Goal: Task Accomplishment & Management: Complete application form

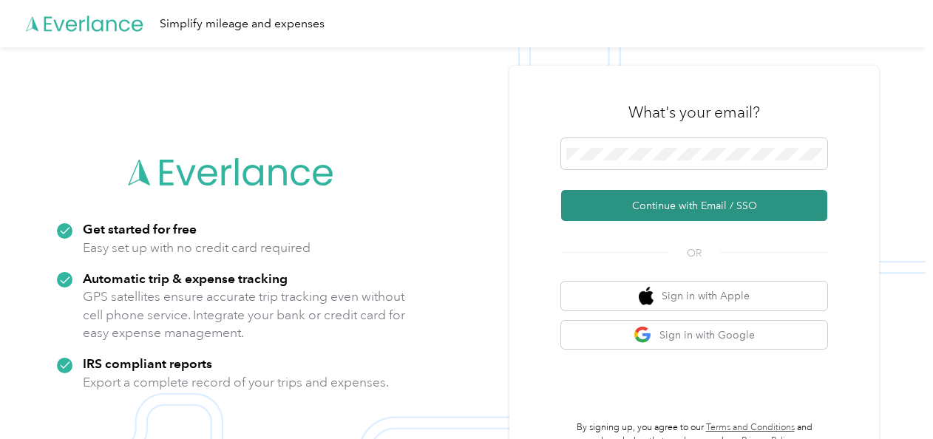
click at [711, 197] on button "Continue with Email / SSO" at bounding box center [694, 205] width 266 height 31
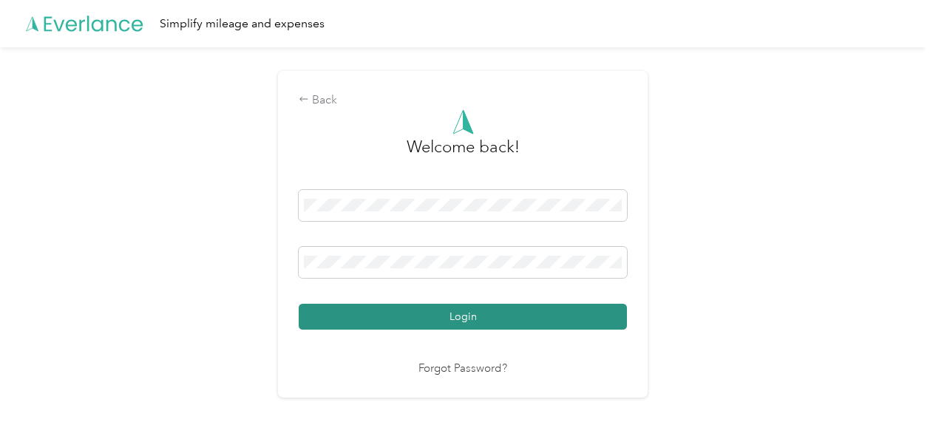
click at [467, 304] on button "Login" at bounding box center [463, 317] width 328 height 26
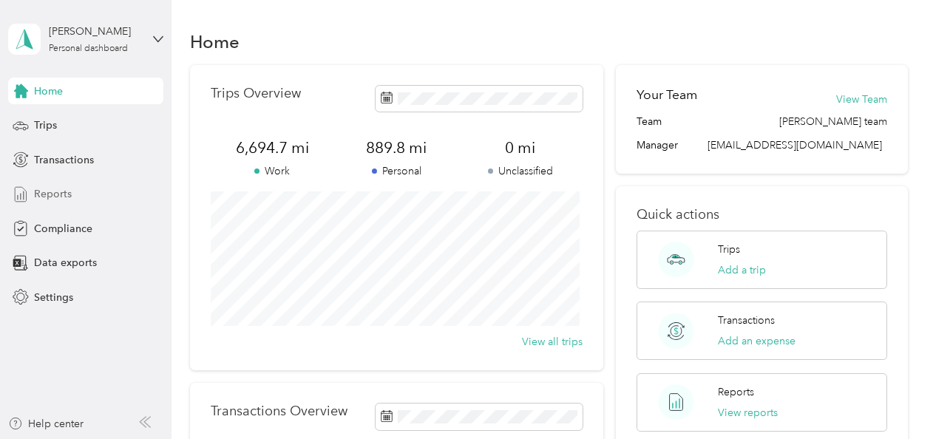
click at [54, 197] on span "Reports" at bounding box center [53, 194] width 38 height 16
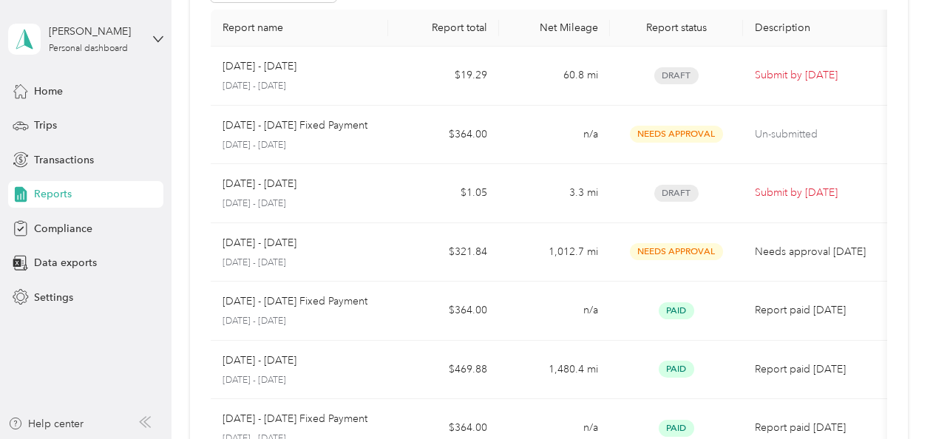
scroll to position [117, 0]
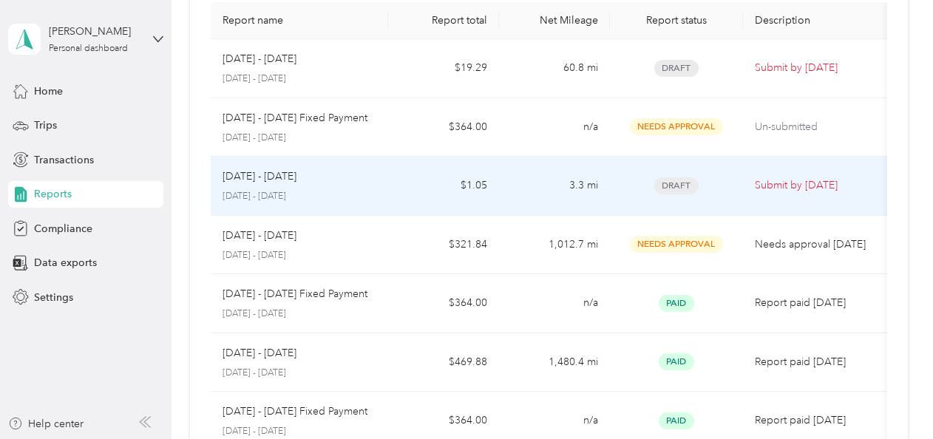
click at [677, 180] on span "Draft" at bounding box center [676, 185] width 44 height 17
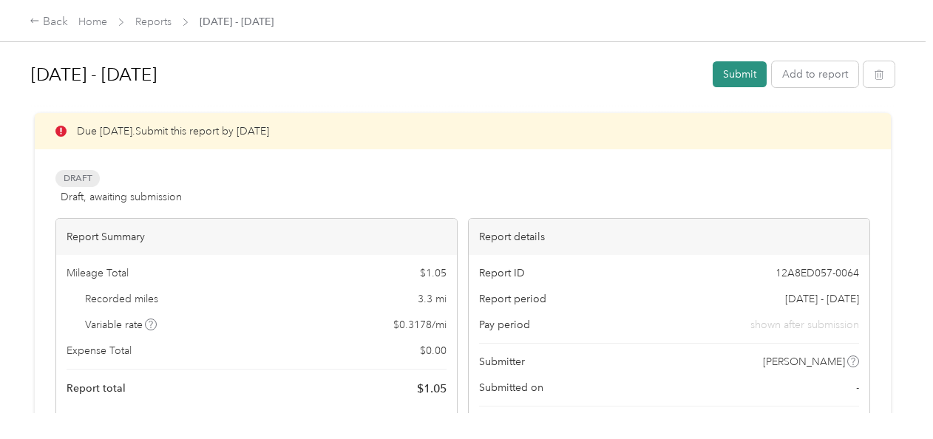
click at [728, 77] on button "Submit" at bounding box center [739, 74] width 54 height 26
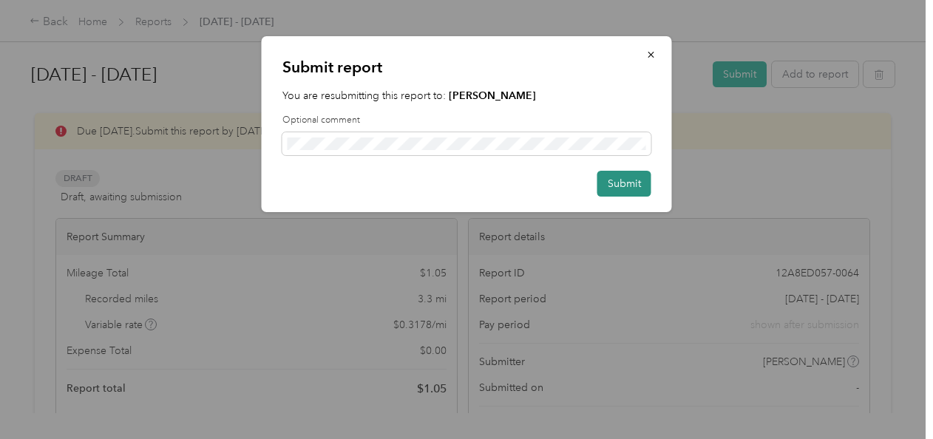
click at [614, 189] on button "Submit" at bounding box center [624, 184] width 54 height 26
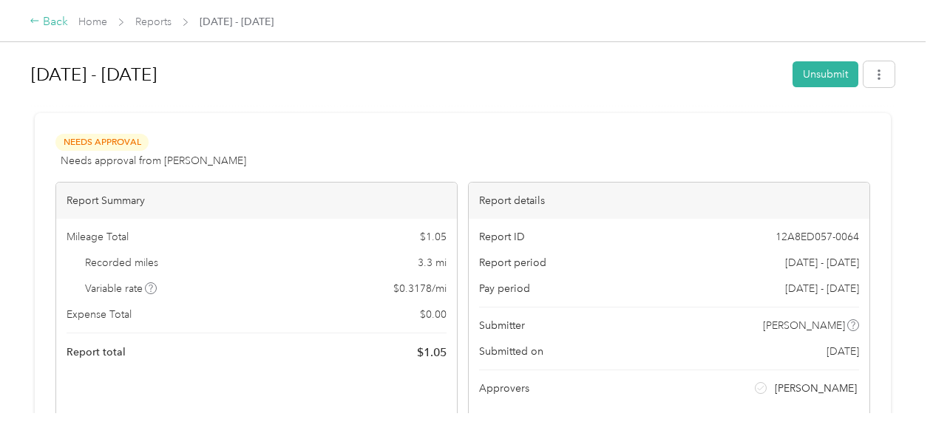
click at [52, 24] on div "Back" at bounding box center [49, 22] width 38 height 18
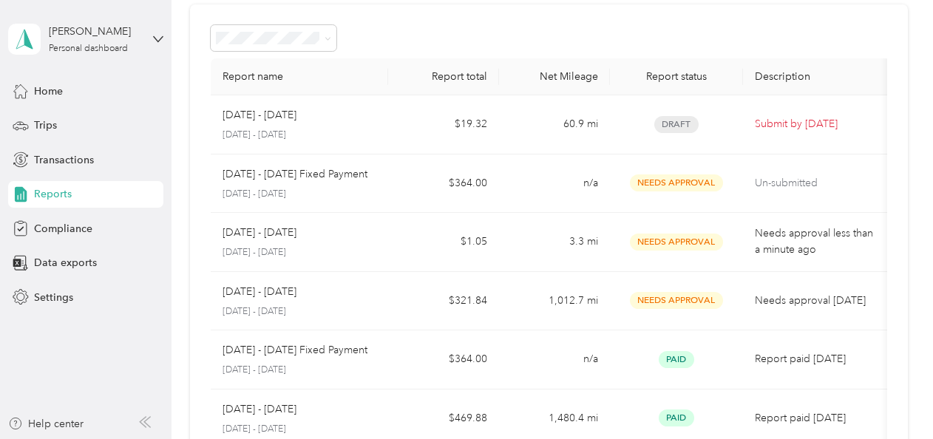
scroll to position [52, 0]
